Goal: Task Accomplishment & Management: Use online tool/utility

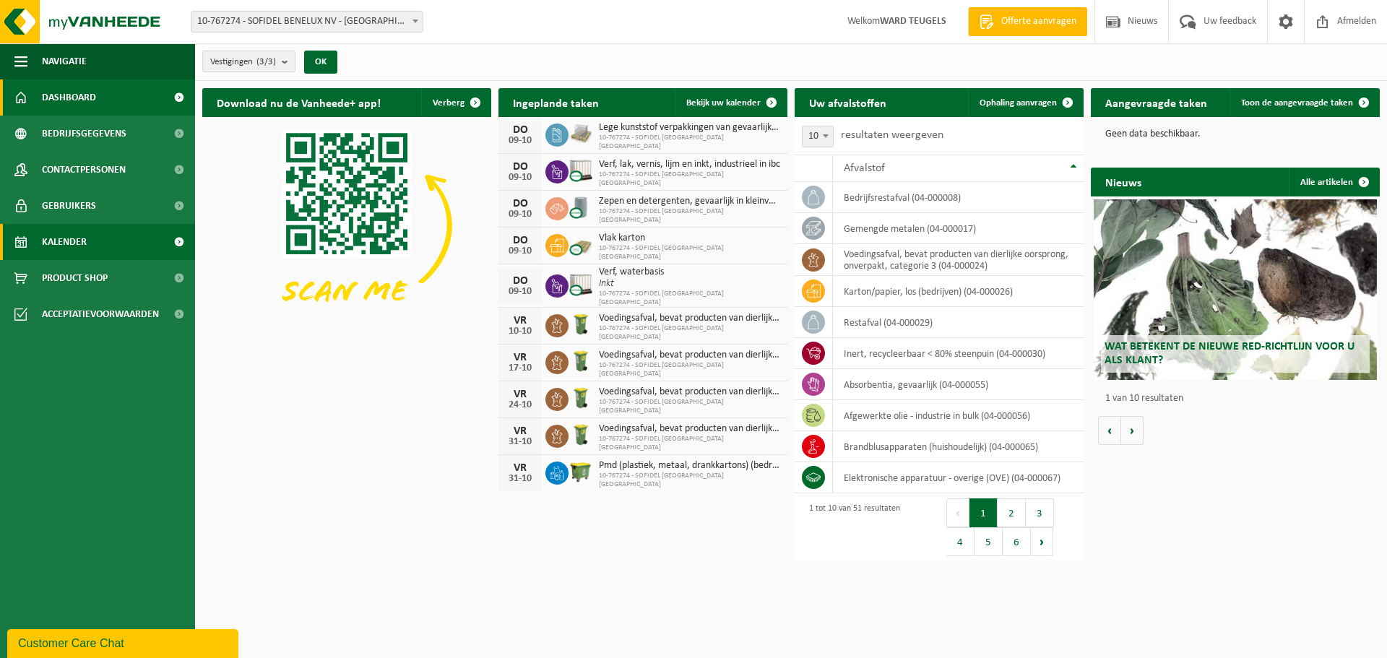
click at [75, 241] on span "Kalender" at bounding box center [64, 242] width 45 height 36
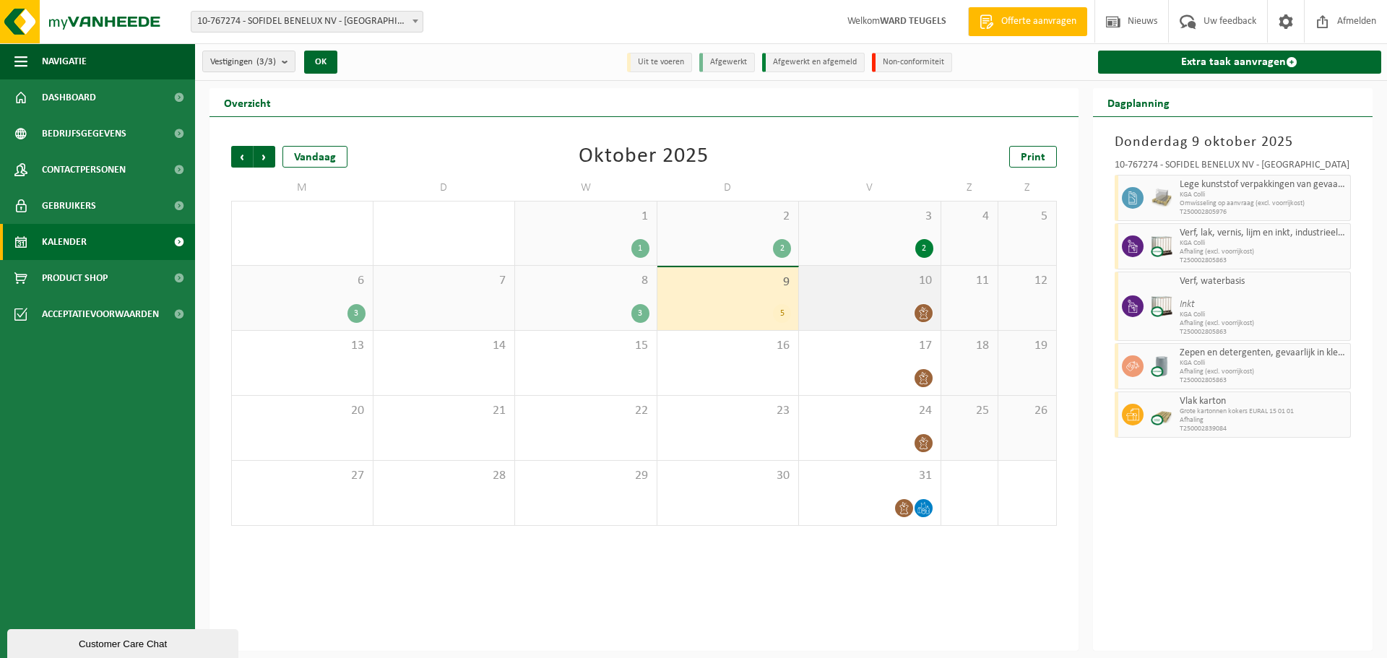
click at [842, 300] on div "10" at bounding box center [870, 298] width 142 height 64
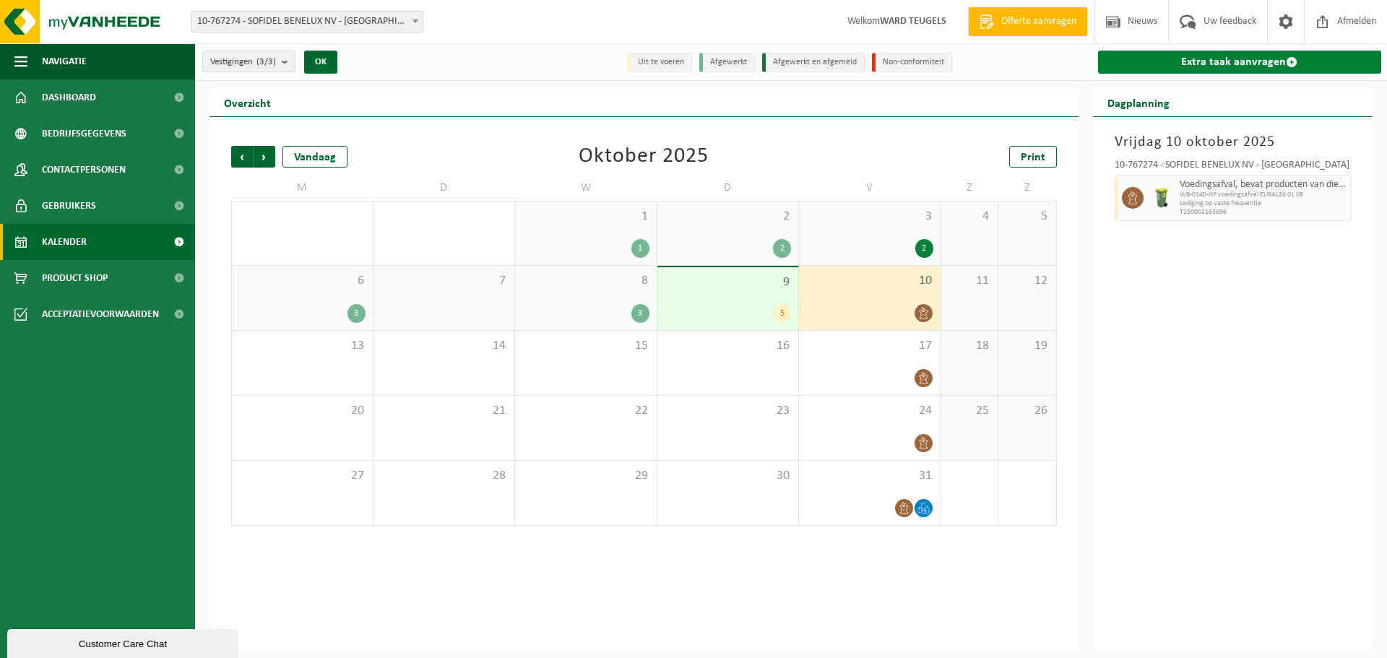
click at [1201, 59] on link "Extra taak aanvragen" at bounding box center [1240, 62] width 284 height 23
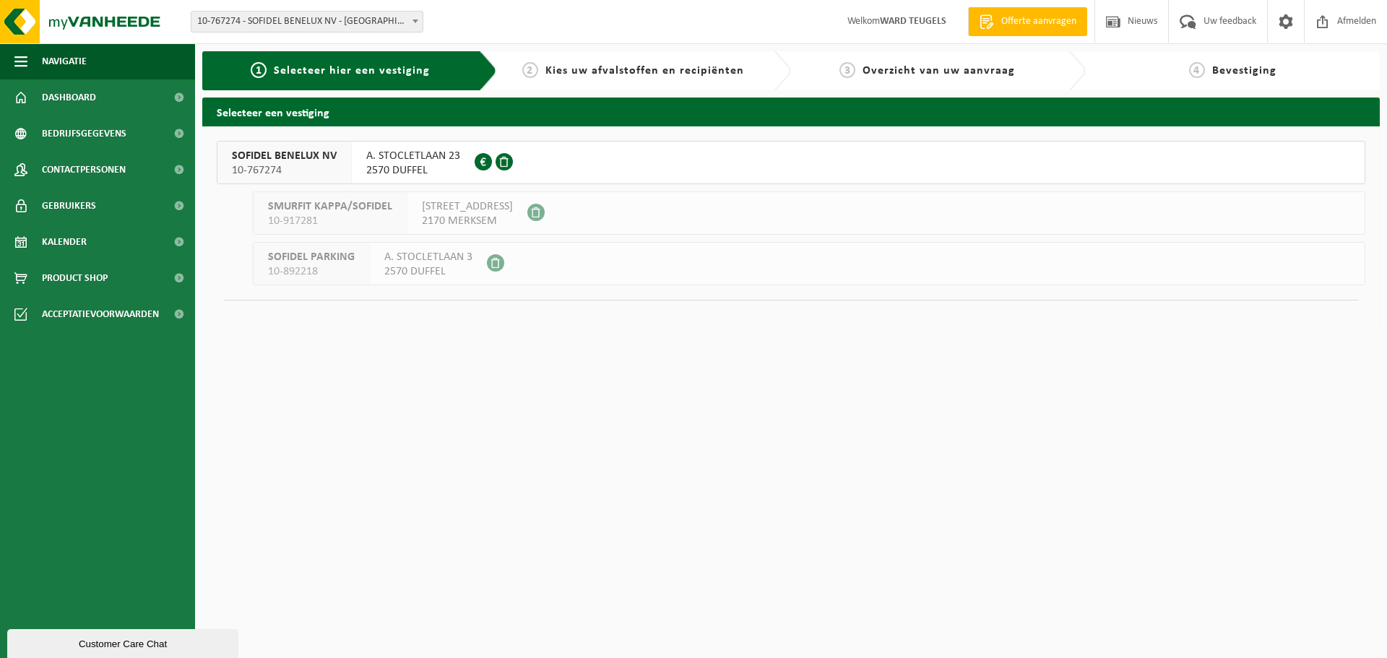
click at [295, 152] on span "SOFIDEL BENELUX NV" at bounding box center [284, 156] width 105 height 14
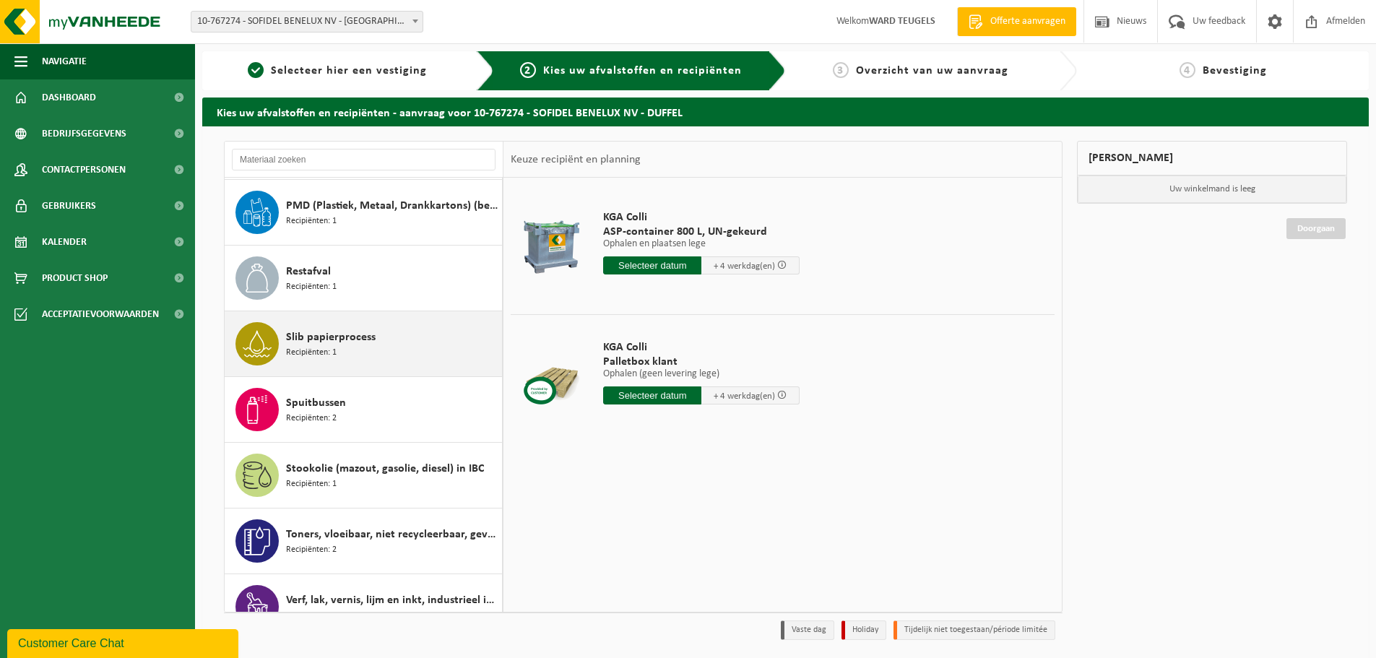
click at [356, 345] on span "Slib papierprocess" at bounding box center [331, 337] width 90 height 17
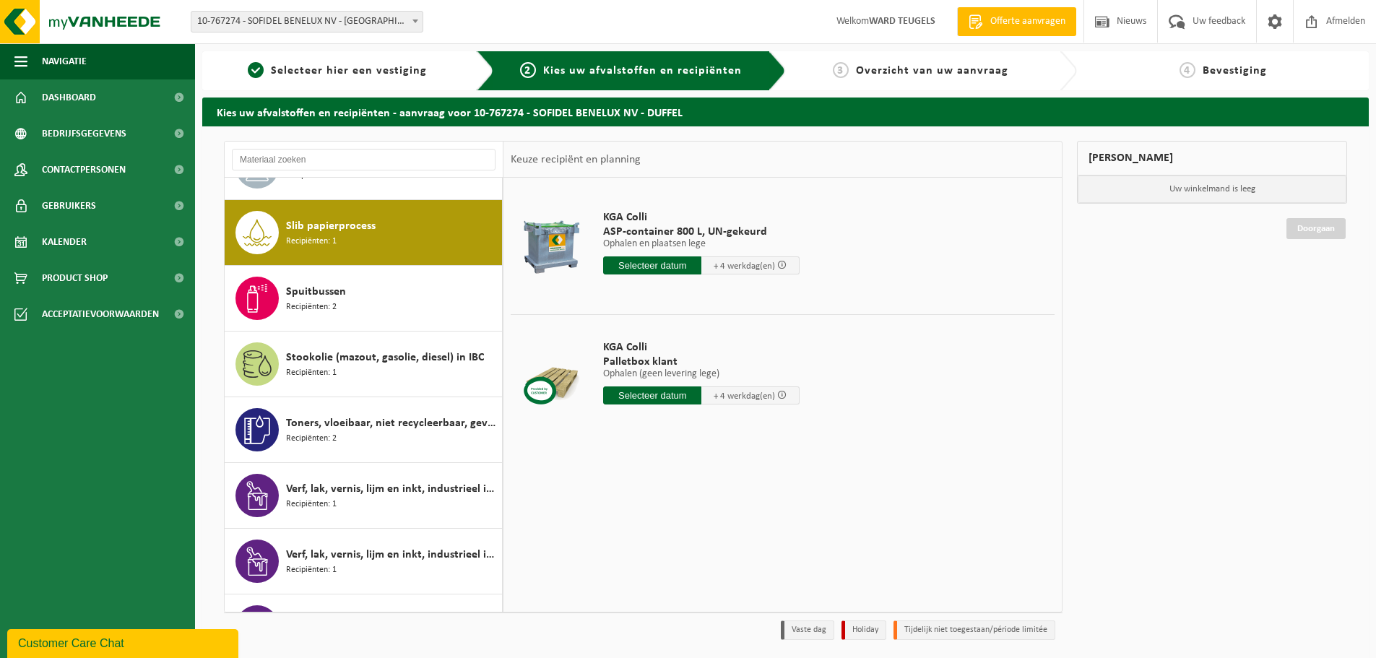
scroll to position [2301, 0]
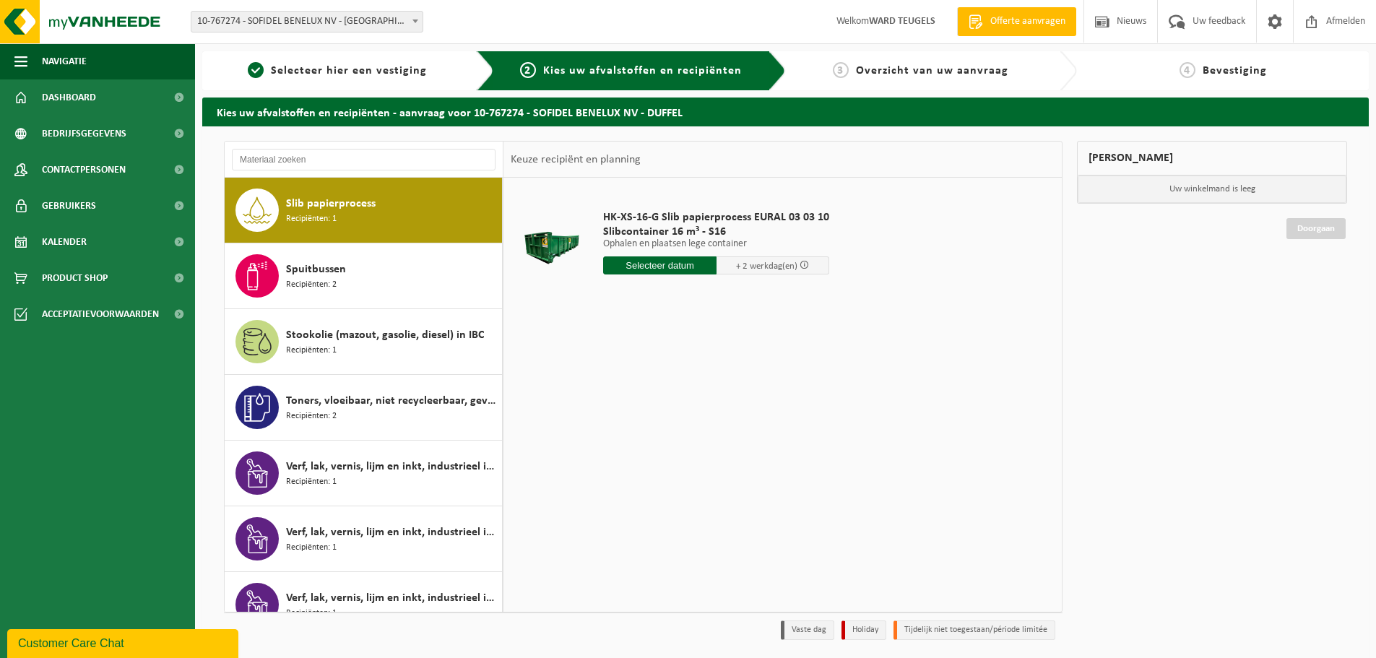
click at [641, 262] on input "text" at bounding box center [659, 265] width 113 height 18
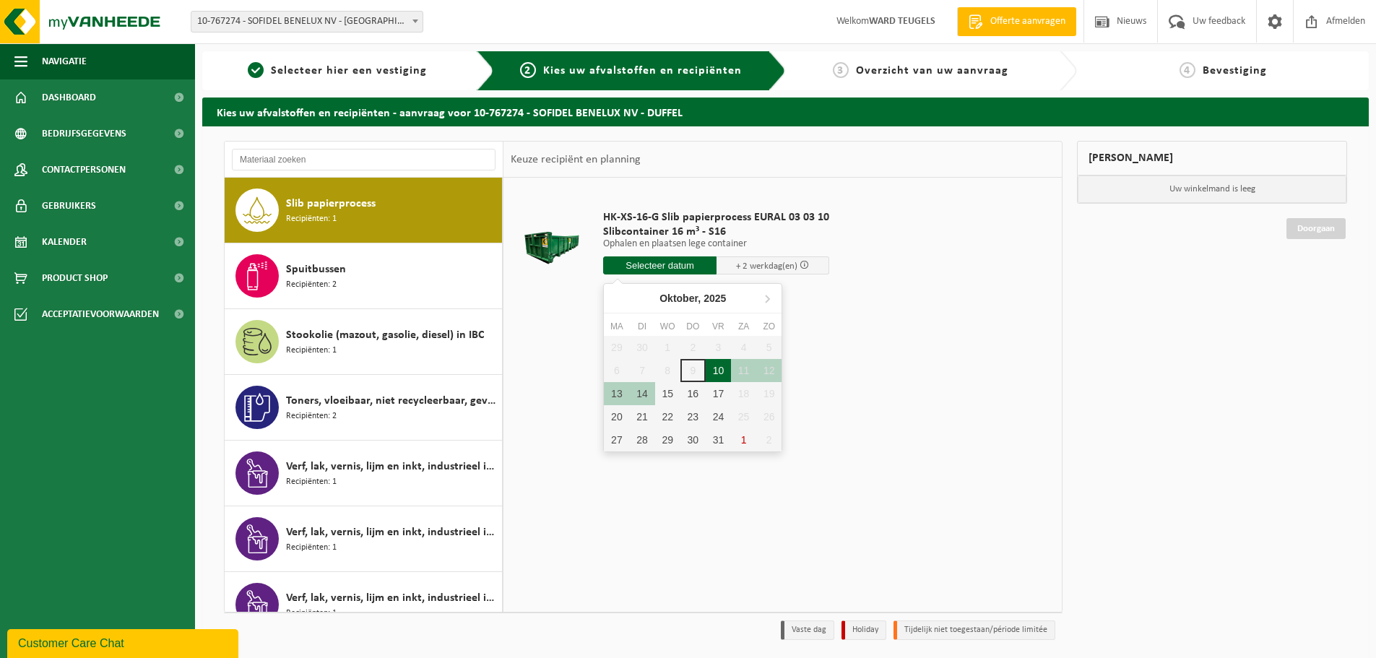
click at [719, 365] on div "10" at bounding box center [718, 370] width 25 height 23
type input "Van 2025-10-10"
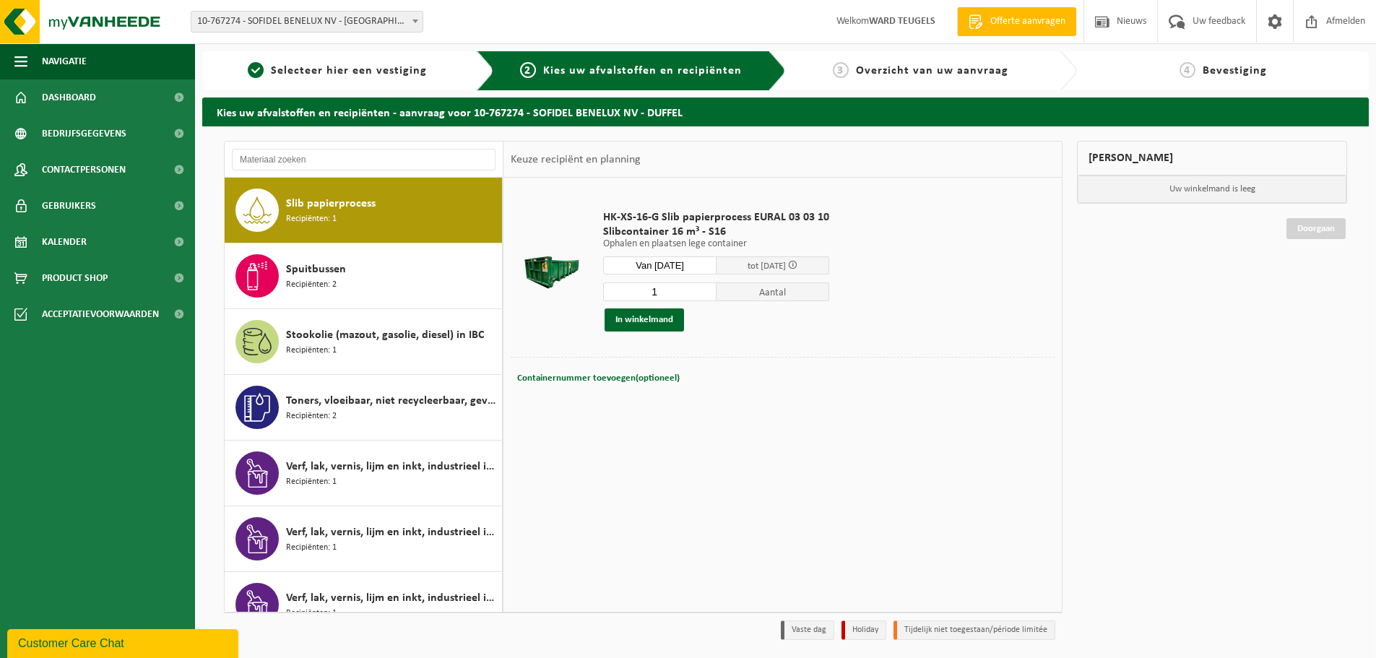
drag, startPoint x: 671, startPoint y: 291, endPoint x: 605, endPoint y: 295, distance: 66.6
click at [605, 295] on input "1" at bounding box center [659, 291] width 113 height 19
type input "2"
click at [649, 322] on button "In winkelmand" at bounding box center [644, 319] width 79 height 23
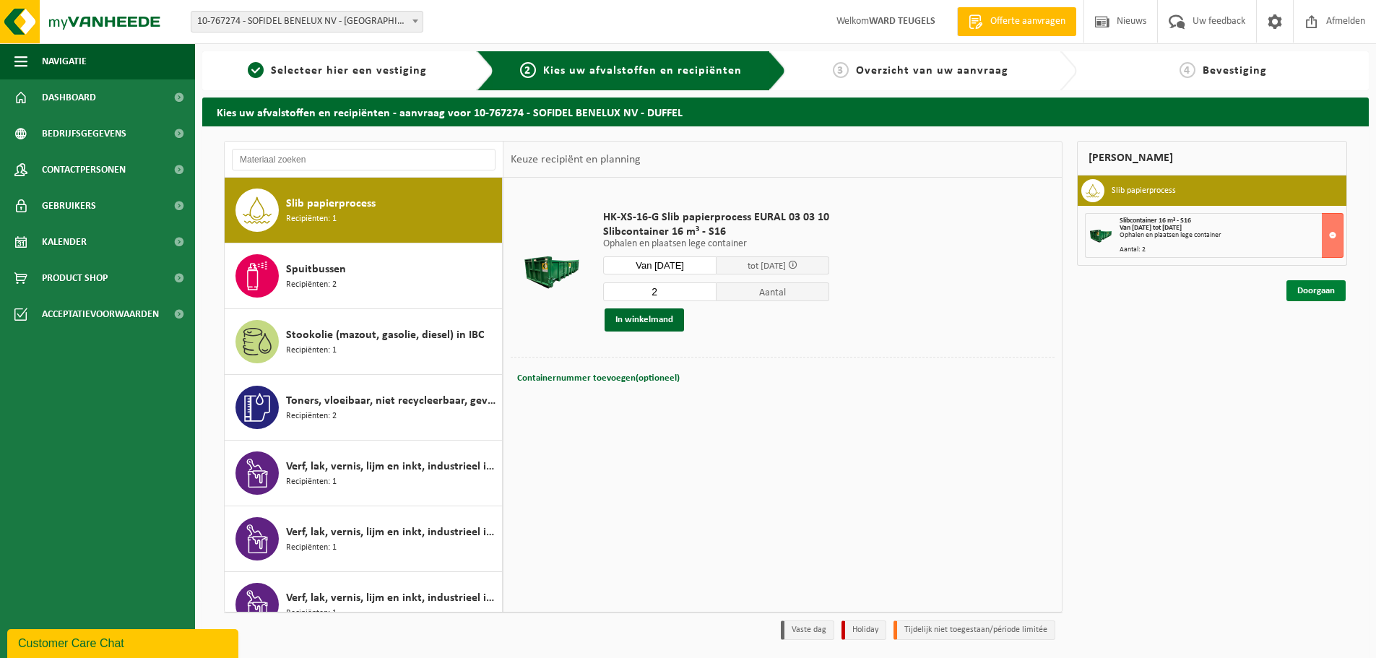
click at [1307, 282] on link "Doorgaan" at bounding box center [1315, 290] width 59 height 21
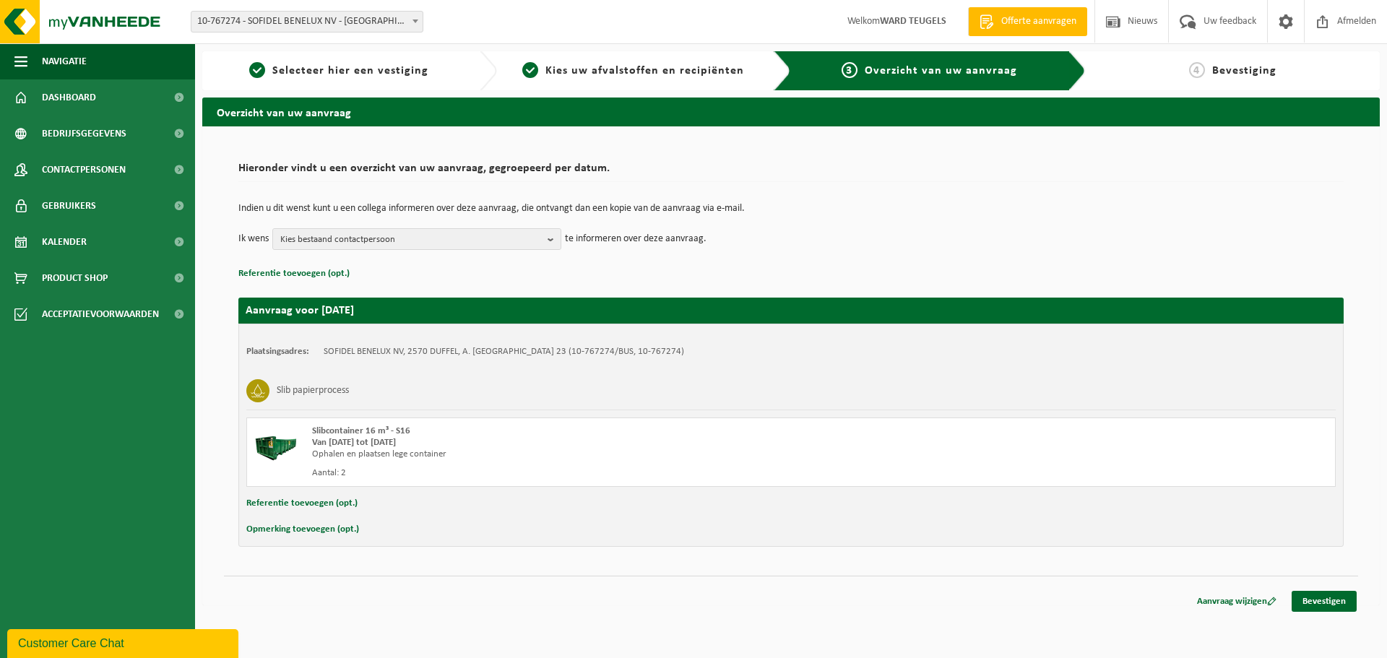
click at [305, 527] on button "Opmerking toevoegen (opt.)" at bounding box center [302, 529] width 113 height 19
click at [346, 527] on input "text" at bounding box center [819, 531] width 1004 height 22
type input "Graag eerste werk aub?"
click at [1330, 612] on link "Bevestigen" at bounding box center [1324, 604] width 65 height 21
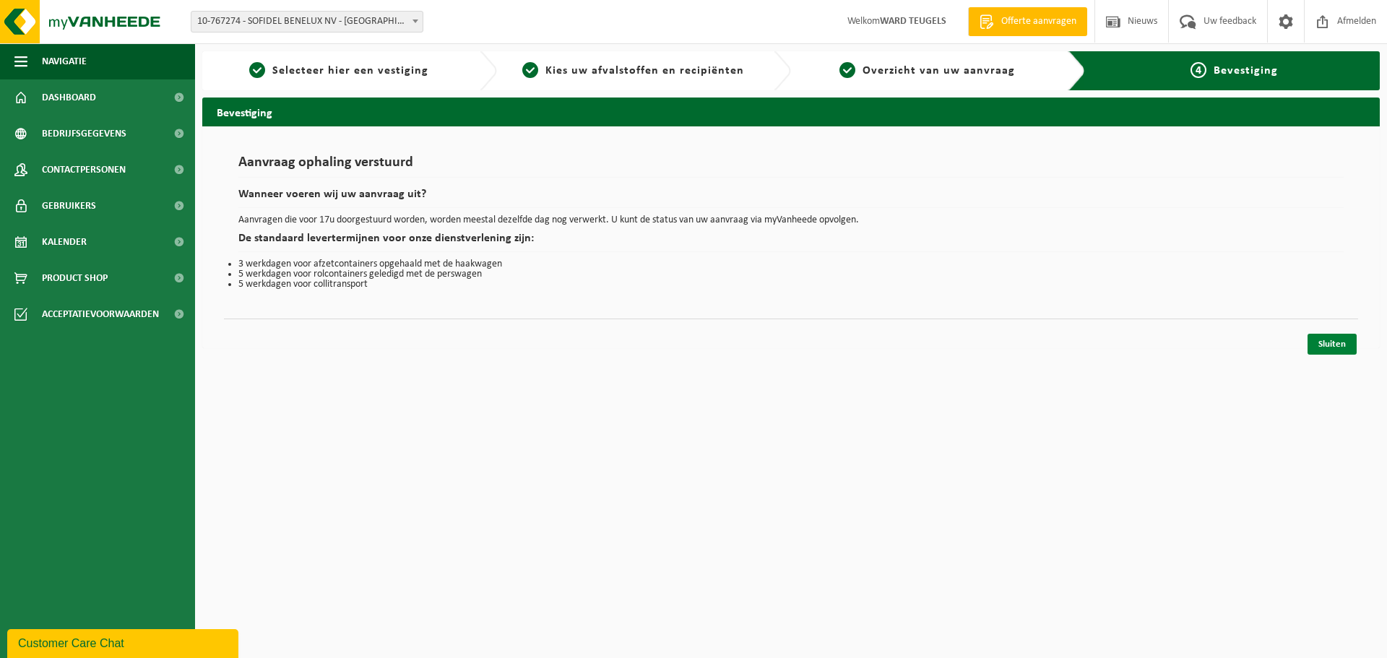
click at [1328, 346] on link "Sluiten" at bounding box center [1331, 344] width 49 height 21
